Goal: Feedback & Contribution: Submit feedback/report problem

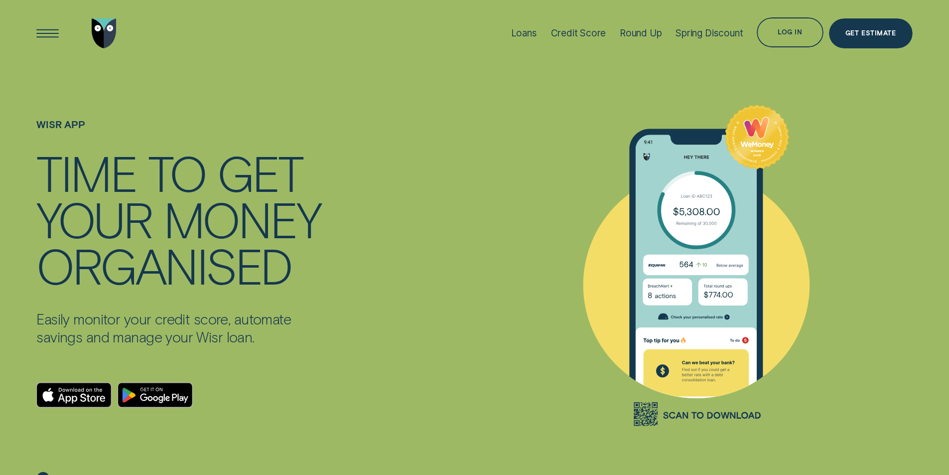
click at [784, 40] on div "Log in" at bounding box center [790, 32] width 66 height 30
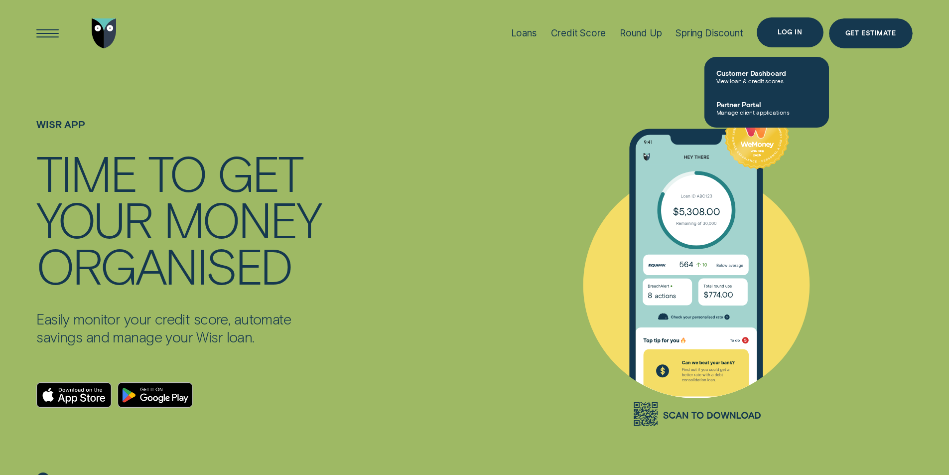
click at [788, 35] on div "Log in" at bounding box center [790, 32] width 24 height 6
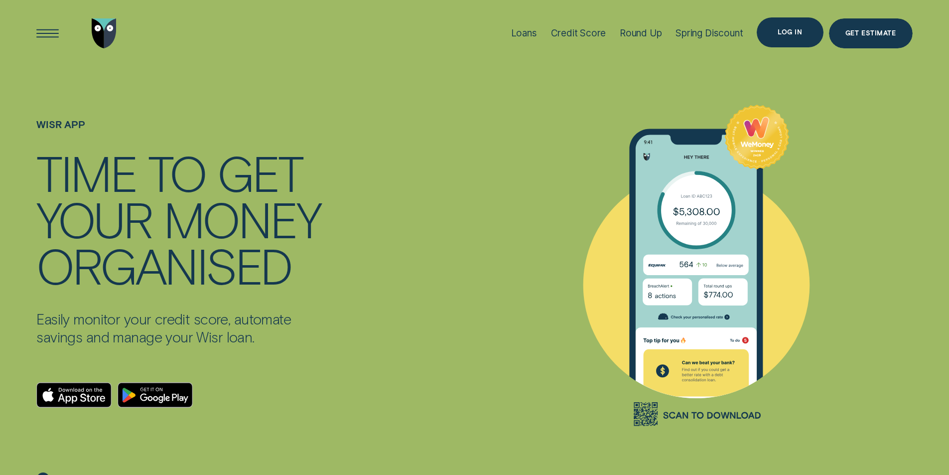
click at [786, 35] on div "Log in" at bounding box center [790, 32] width 24 height 6
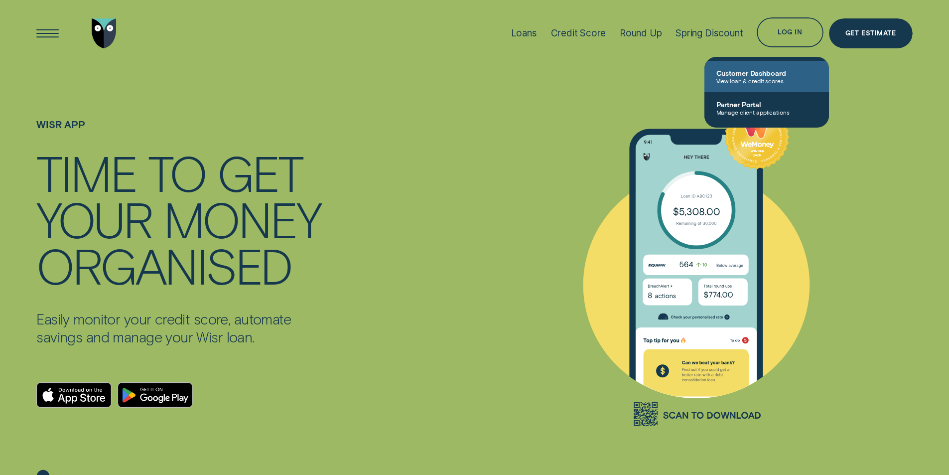
click at [755, 73] on span "Customer Dashboard" at bounding box center [766, 73] width 101 height 8
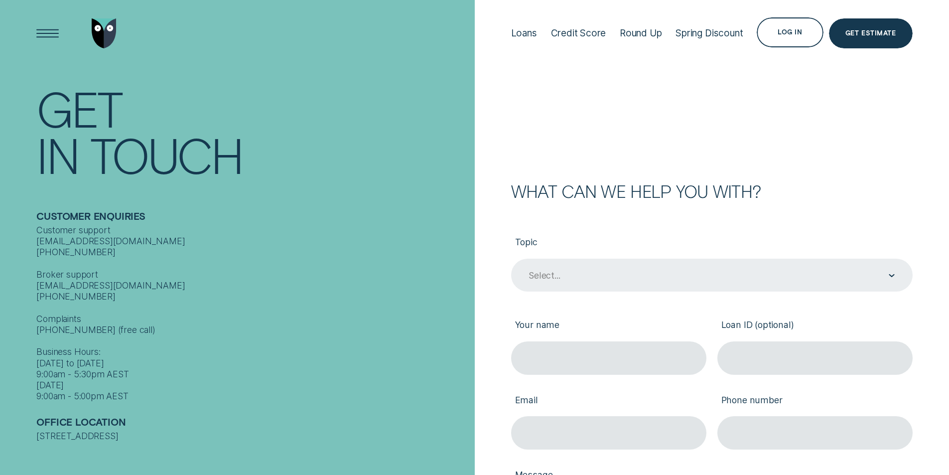
click at [670, 268] on div "Select..." at bounding box center [712, 275] width 402 height 33
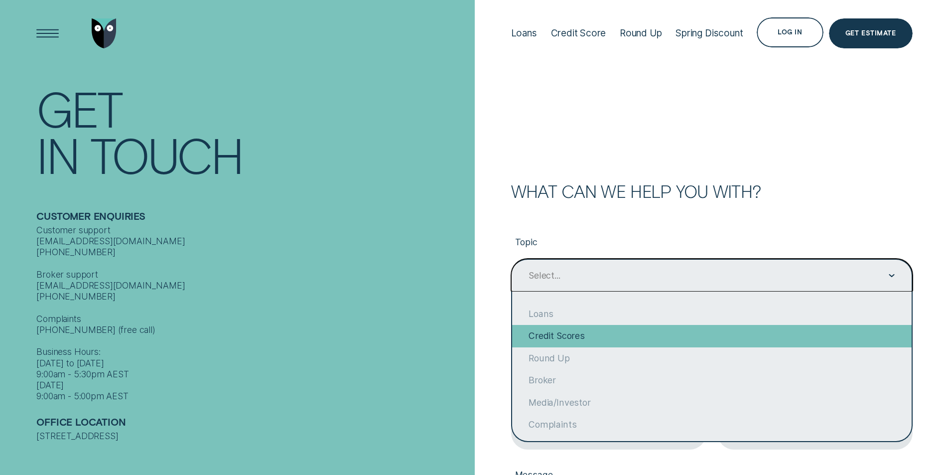
click at [597, 335] on div "Credit Scores" at bounding box center [712, 336] width 400 height 22
type input "Credit Scores"
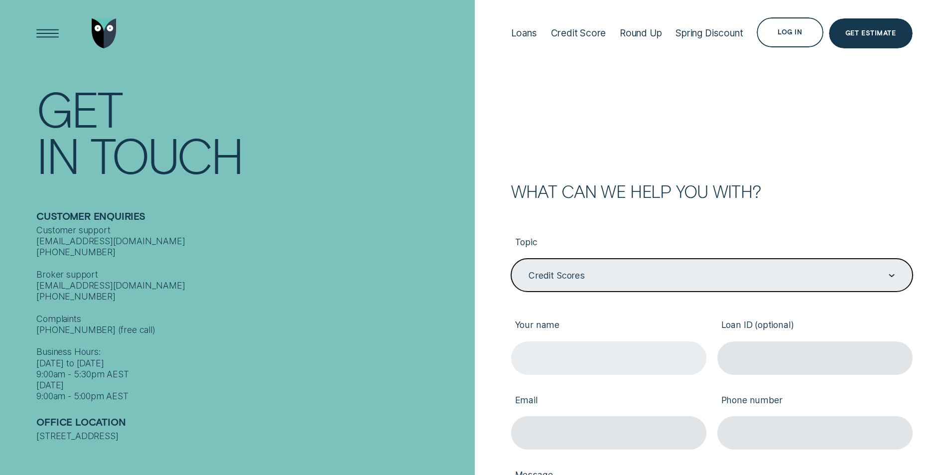
click at [580, 355] on input "Your name" at bounding box center [608, 357] width 195 height 33
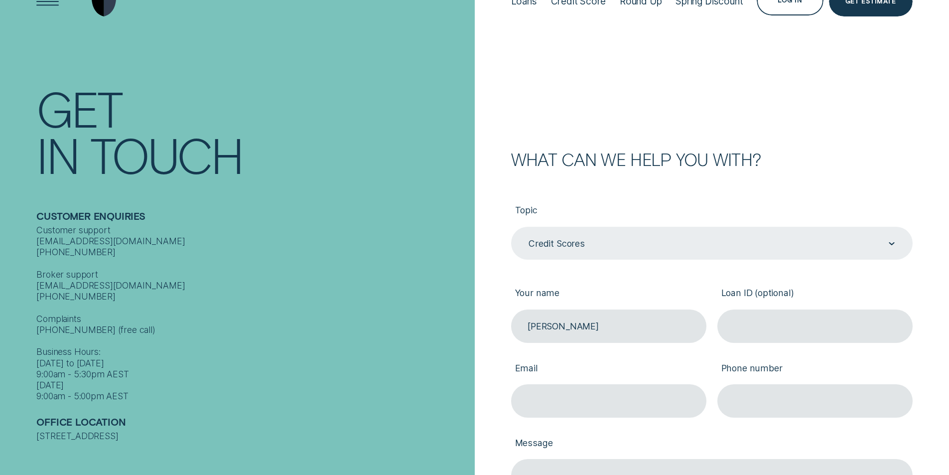
scroll to position [50, 0]
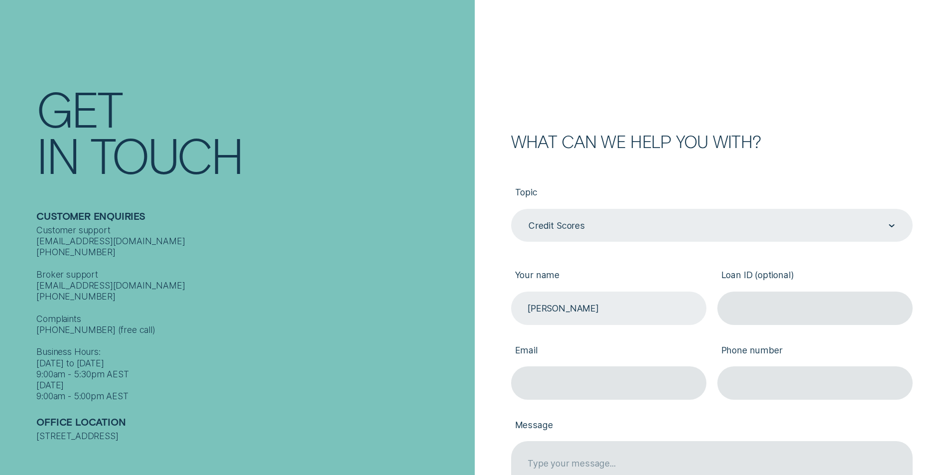
click at [593, 306] on input "Yasser" at bounding box center [608, 307] width 195 height 33
type input "Yasser Ghobadi"
click at [581, 380] on input "Email" at bounding box center [608, 382] width 195 height 33
type input "yasser.ghobadi@gmail.com"
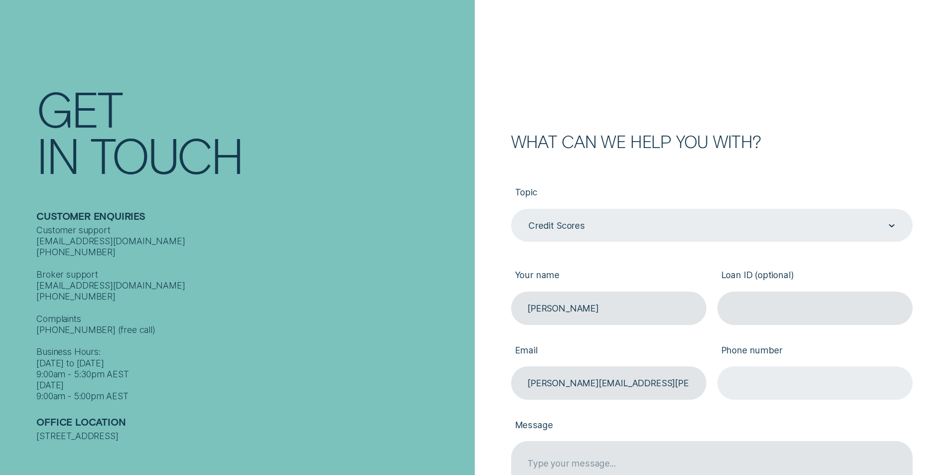
click at [744, 379] on input "Phone number" at bounding box center [814, 382] width 195 height 33
type input "0426 931 932"
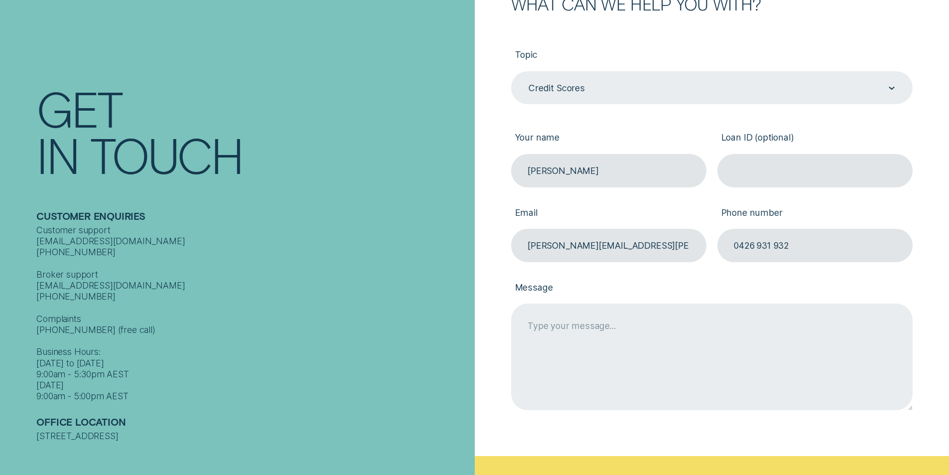
scroll to position [199, 0]
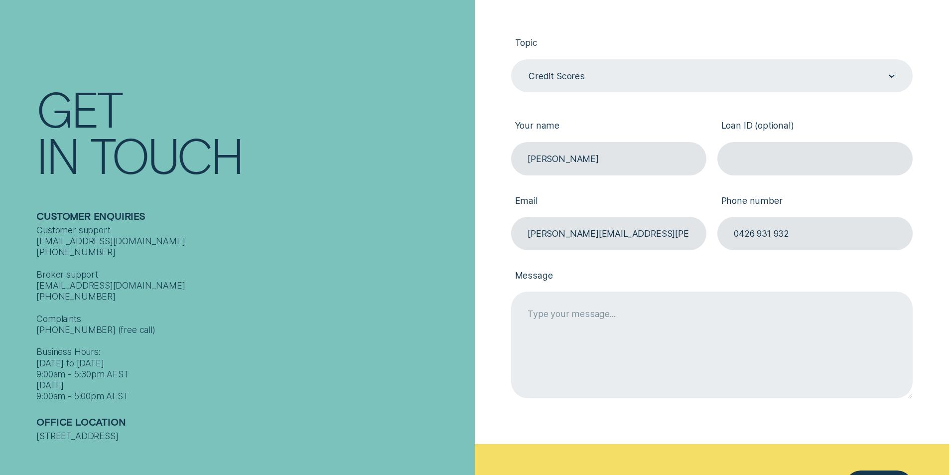
click at [551, 317] on textarea "Message" at bounding box center [712, 344] width 402 height 106
drag, startPoint x: 543, startPoint y: 304, endPoint x: 543, endPoint y: 309, distance: 5.5
click at [543, 304] on textarea "Message" at bounding box center [712, 344] width 402 height 106
click at [548, 316] on textarea "Message" at bounding box center [712, 344] width 402 height 106
paste textarea "Hi Team, I’m reaching out regarding two issues: My credit score dropped by 64 p…"
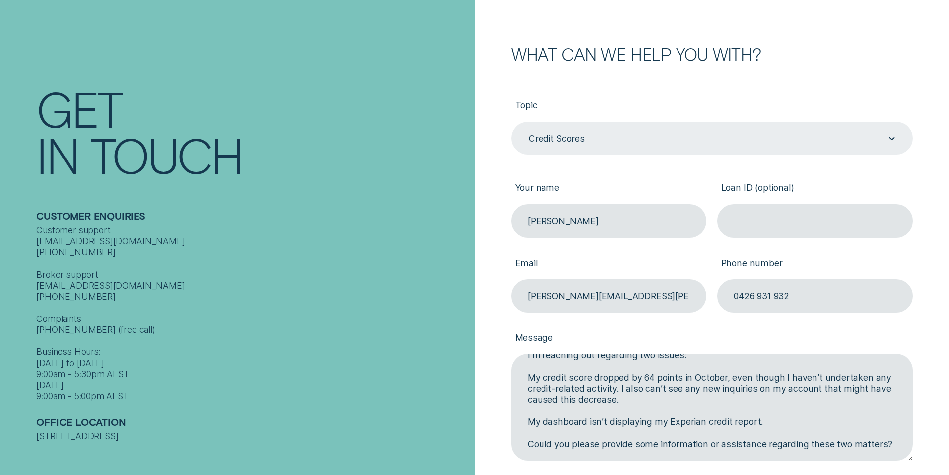
scroll to position [50, 0]
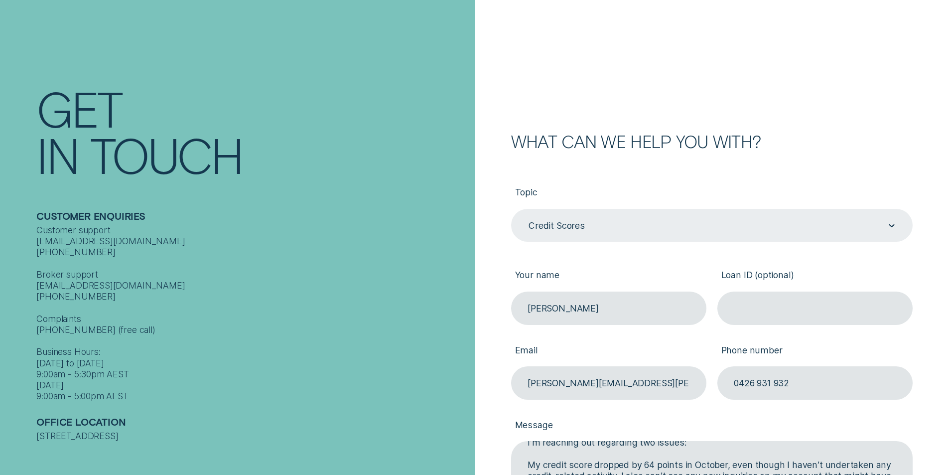
click at [617, 231] on div "Credit Scores" at bounding box center [711, 226] width 367 height 12
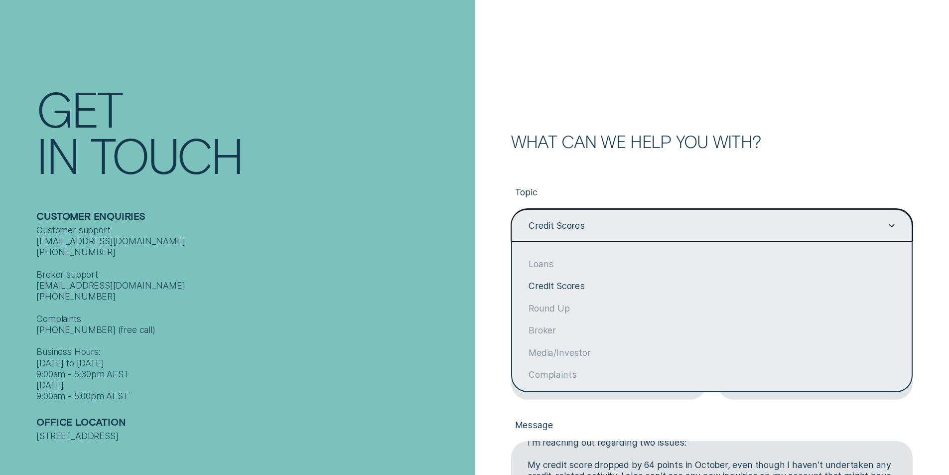
click at [616, 229] on div "Credit Scores" at bounding box center [711, 226] width 367 height 12
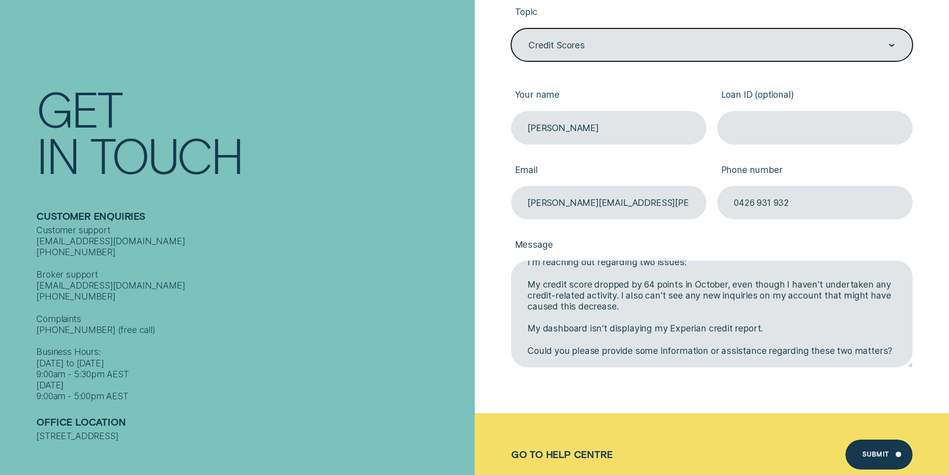
scroll to position [299, 0]
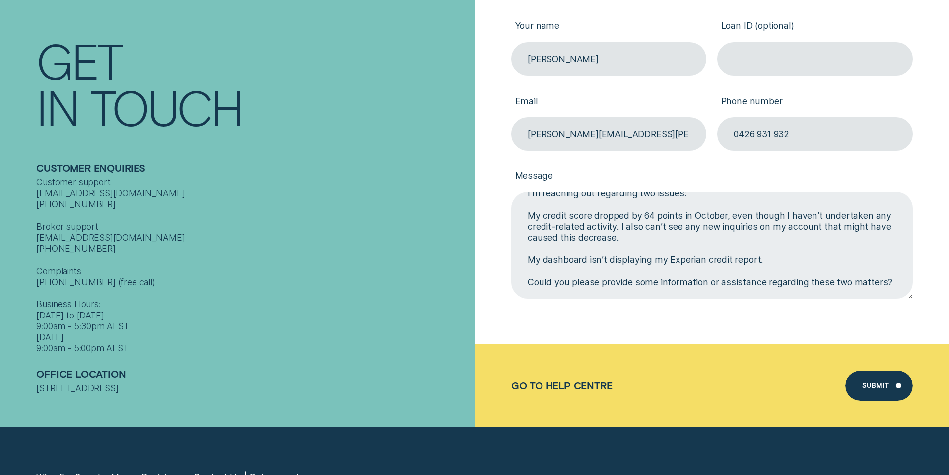
click at [892, 282] on textarea "Hi Team, I’m reaching out regarding two issues: My credit score dropped by 64 p…" at bounding box center [712, 245] width 402 height 106
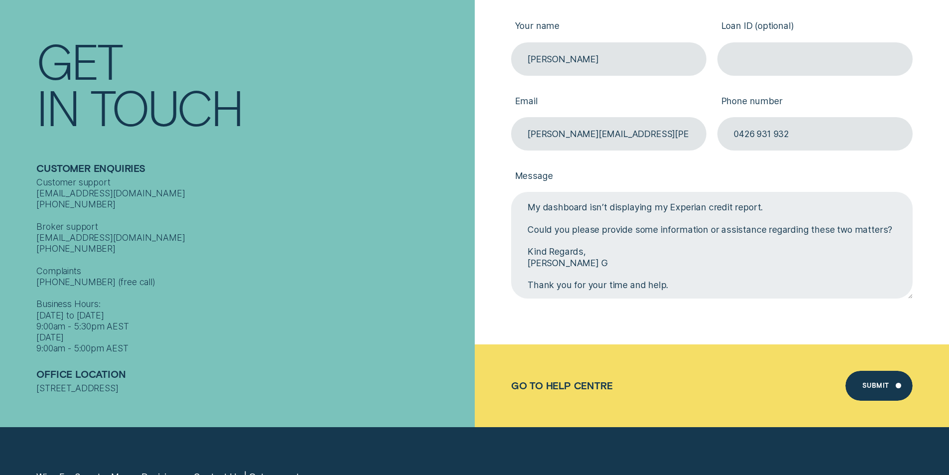
scroll to position [126, 0]
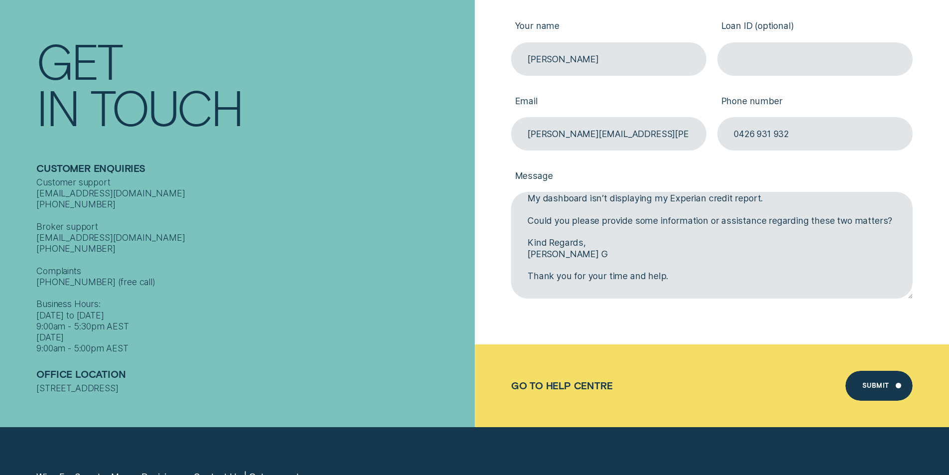
drag, startPoint x: 587, startPoint y: 230, endPoint x: 510, endPoint y: 221, distance: 78.2
click at [510, 221] on div "Message Hi Team, I’m reaching out regarding two issues: My credit score dropped…" at bounding box center [712, 224] width 412 height 149
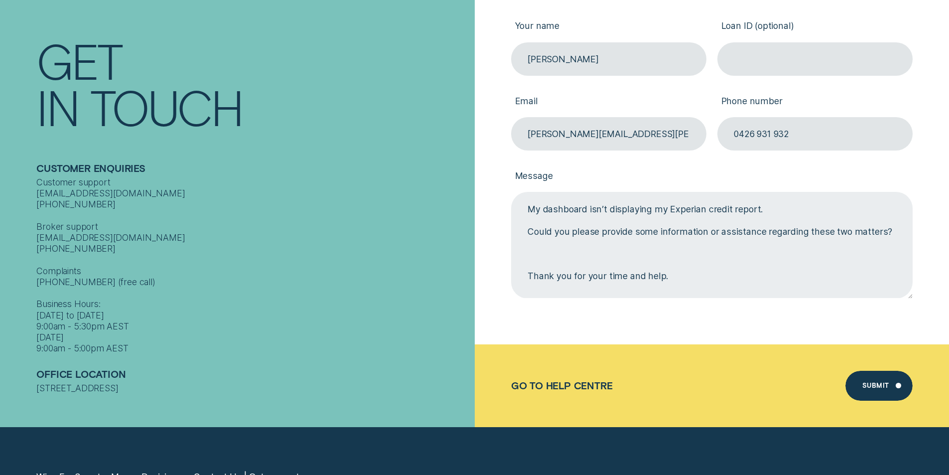
scroll to position [115, 0]
click at [530, 237] on textarea "Hi Team, I’m reaching out regarding two issues: My credit score dropped by 64 p…" at bounding box center [712, 245] width 402 height 106
click at [530, 241] on textarea "Hi Team, I’m reaching out regarding two issues: My credit score dropped by 64 p…" at bounding box center [712, 245] width 402 height 106
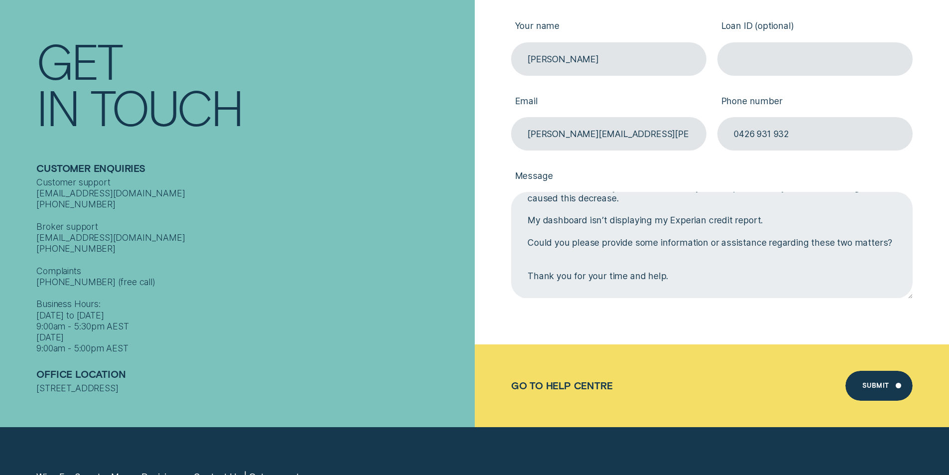
scroll to position [104, 0]
click at [675, 257] on textarea "Hi Team, I’m reaching out regarding two issues: My credit score dropped by 64 p…" at bounding box center [712, 245] width 402 height 106
paste textarea "Kind Regards, Yasser G"
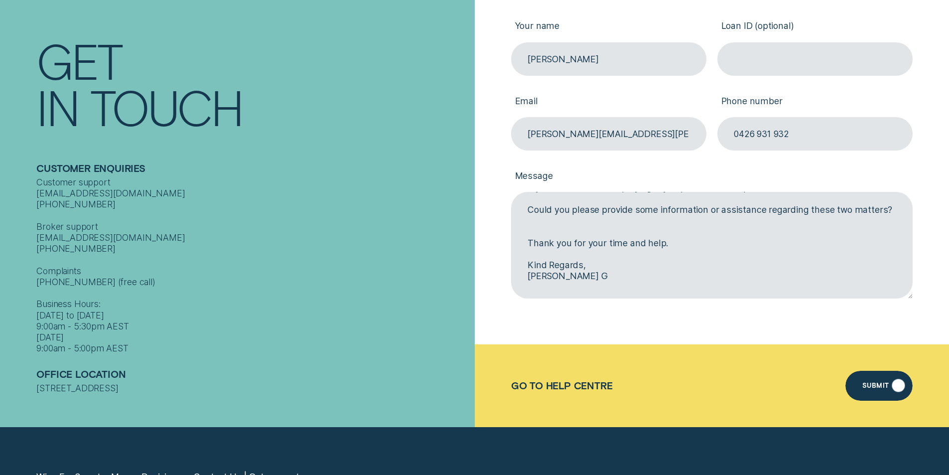
type textarea "Hi Team, I’m reaching out regarding two issues: My credit score dropped by 64 p…"
click at [870, 385] on div "Submit" at bounding box center [875, 387] width 27 height 6
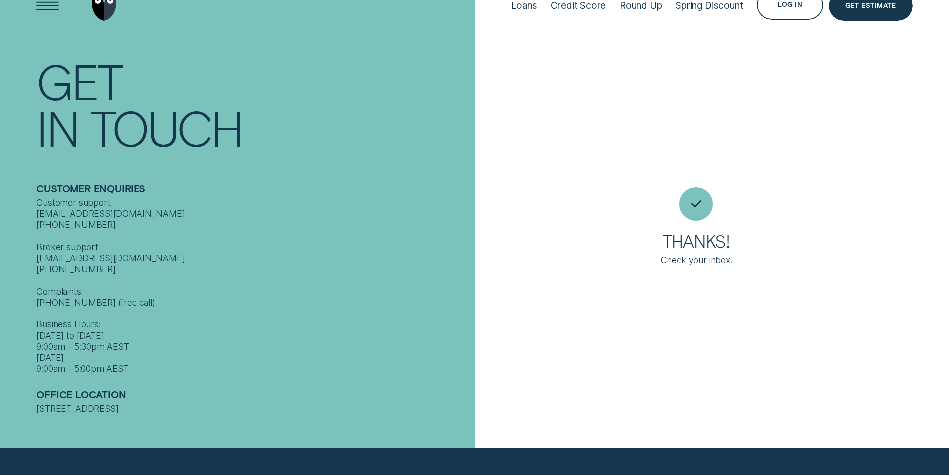
scroll to position [0, 0]
